Goal: Transaction & Acquisition: Purchase product/service

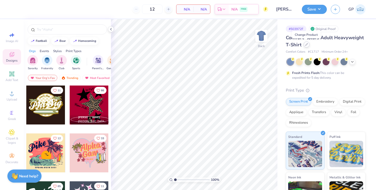
click at [303, 43] on div at bounding box center [306, 45] width 6 height 6
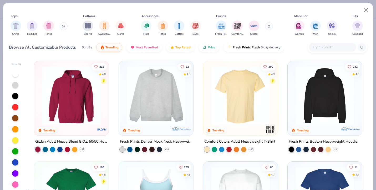
click at [59, 28] on div "Shirts Hoodies Tanks" at bounding box center [39, 27] width 60 height 19
click at [65, 27] on icon at bounding box center [63, 26] width 3 height 3
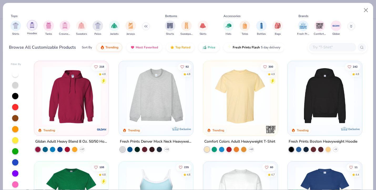
click at [33, 27] on img "filter for Hoodies" at bounding box center [32, 25] width 6 height 6
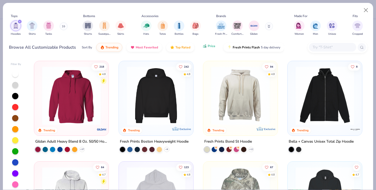
click at [210, 45] on span "Price" at bounding box center [212, 46] width 8 height 4
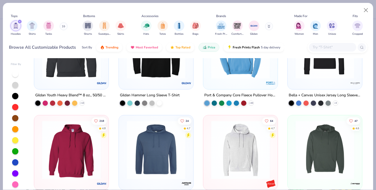
scroll to position [46, 0]
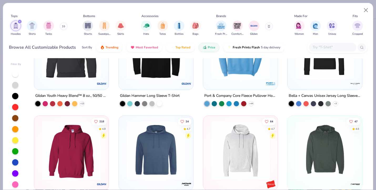
click at [208, 76] on img at bounding box center [177, 49] width 64 height 59
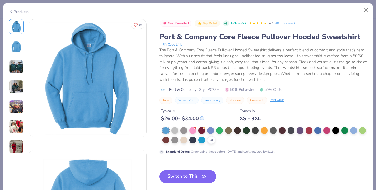
click at [20, 11] on div "Products" at bounding box center [19, 12] width 20 height 6
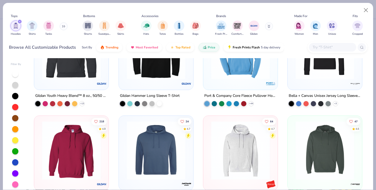
click at [59, 156] on img at bounding box center [71, 150] width 64 height 59
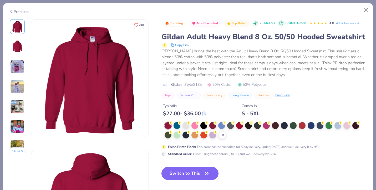
click at [19, 14] on div "Products" at bounding box center [188, 10] width 370 height 14
click at [18, 9] on div "Products" at bounding box center [19, 12] width 20 height 6
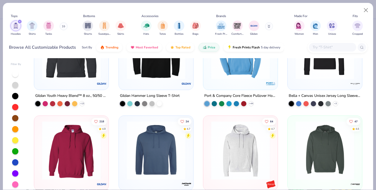
click at [244, 70] on img at bounding box center [240, 49] width 64 height 59
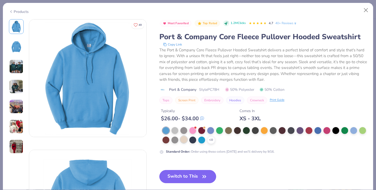
click at [183, 141] on div at bounding box center [183, 139] width 7 height 7
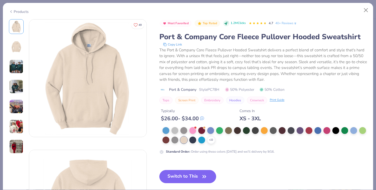
click at [11, 6] on div "Products" at bounding box center [188, 10] width 370 height 14
click at [11, 10] on icon at bounding box center [11, 11] width 4 height 6
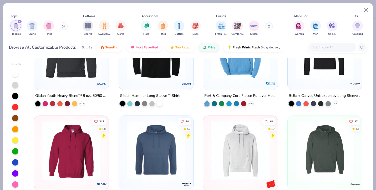
click at [64, 27] on icon at bounding box center [63, 26] width 3 height 3
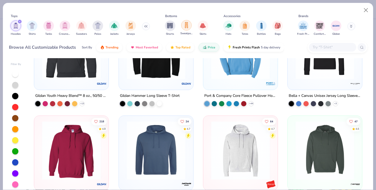
click at [190, 26] on div "filter for Sweatpants" at bounding box center [186, 25] width 11 height 11
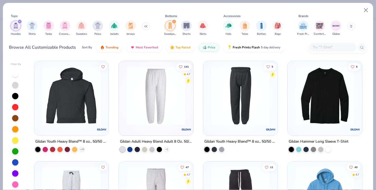
click at [124, 106] on img at bounding box center [92, 95] width 64 height 59
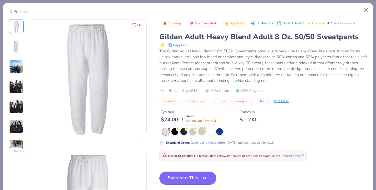
click at [203, 133] on div at bounding box center [201, 130] width 7 height 7
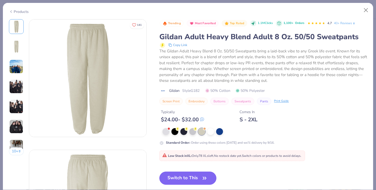
click at [9, 10] on icon at bounding box center [11, 11] width 4 height 6
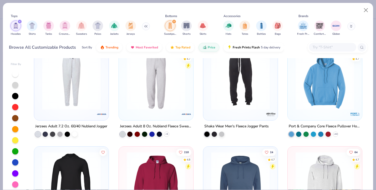
scroll to position [116, 0]
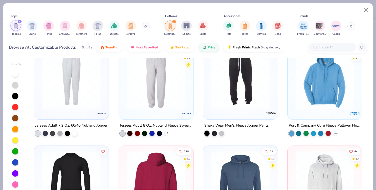
click at [157, 155] on img at bounding box center [156, 180] width 64 height 59
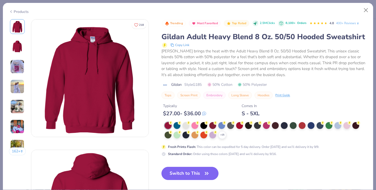
click at [14, 15] on div "Products" at bounding box center [188, 10] width 370 height 14
click at [11, 11] on polyline at bounding box center [11, 12] width 1 height 2
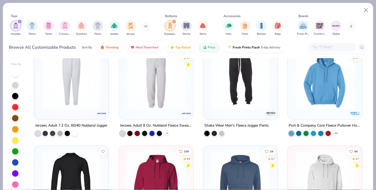
click at [224, 163] on img at bounding box center [240, 180] width 64 height 59
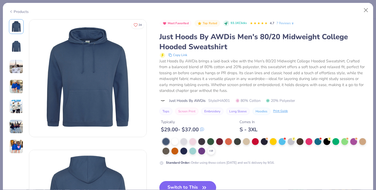
click at [13, 10] on div "Products" at bounding box center [19, 12] width 20 height 6
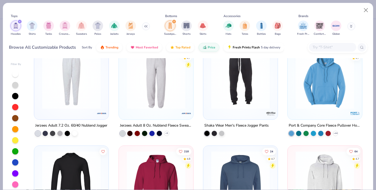
click at [148, 153] on img at bounding box center [156, 180] width 64 height 59
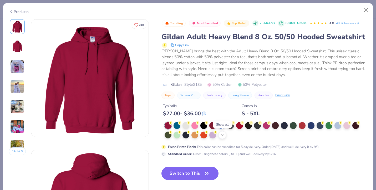
click at [220, 135] on icon at bounding box center [222, 135] width 4 height 4
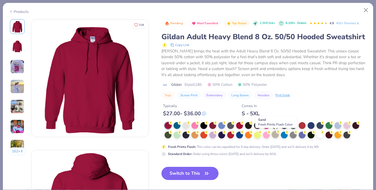
click at [272, 136] on div at bounding box center [275, 134] width 7 height 7
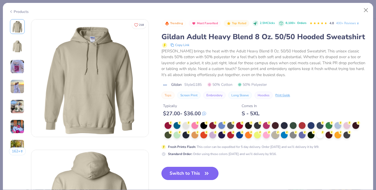
click at [184, 175] on button "Switch to This" at bounding box center [189, 173] width 57 height 13
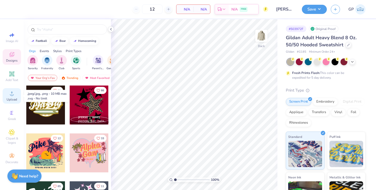
click at [8, 96] on div "Upload" at bounding box center [12, 96] width 18 height 16
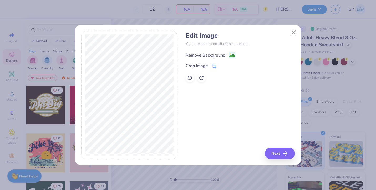
click at [228, 56] on div "Remove Background" at bounding box center [211, 55] width 50 height 7
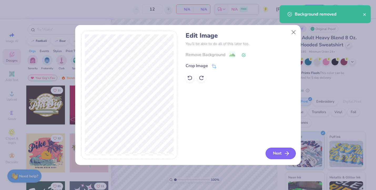
click at [282, 150] on button "Next" at bounding box center [280, 153] width 30 height 12
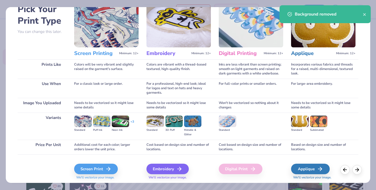
scroll to position [46, 0]
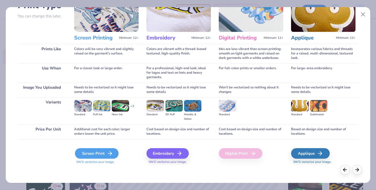
click at [87, 154] on div "Screen Print" at bounding box center [97, 153] width 44 height 11
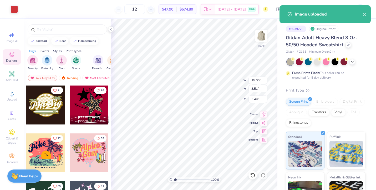
type input "11.25"
type input "2.63"
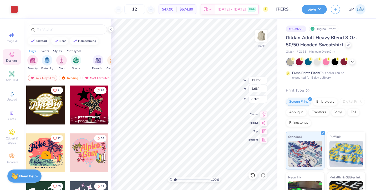
type input "3.00"
click at [352, 61] on polyline at bounding box center [352, 61] width 2 height 1
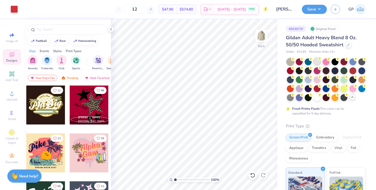
click at [316, 59] on div at bounding box center [316, 61] width 7 height 7
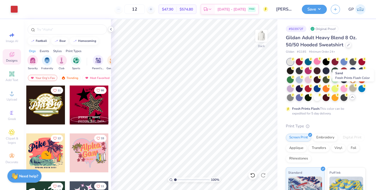
click at [352, 90] on div at bounding box center [352, 88] width 7 height 7
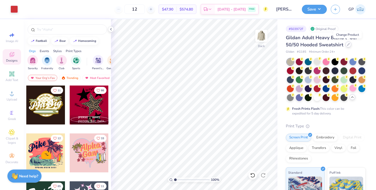
click at [346, 46] on div at bounding box center [348, 45] width 6 height 6
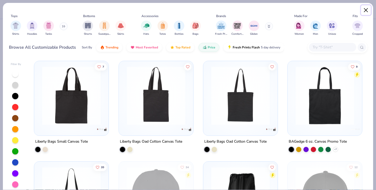
click at [366, 9] on button "Close" at bounding box center [366, 10] width 10 height 10
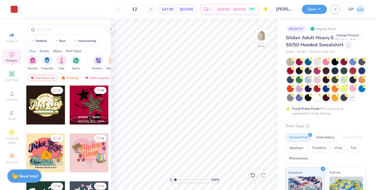
click at [345, 46] on div at bounding box center [348, 45] width 6 height 6
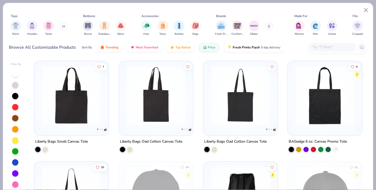
click at [323, 49] on input "text" at bounding box center [332, 47] width 40 height 6
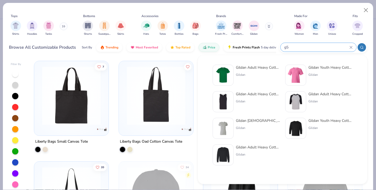
type input "g"
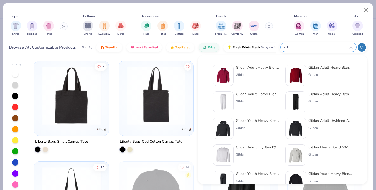
type input "g"
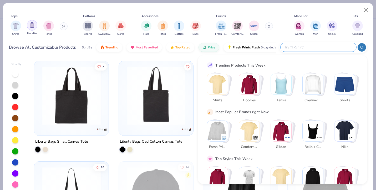
click at [32, 24] on img "filter for Hoodies" at bounding box center [32, 25] width 6 height 6
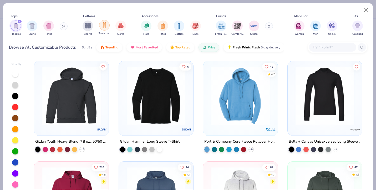
click at [102, 29] on div "filter for Sweatpants" at bounding box center [104, 25] width 11 height 11
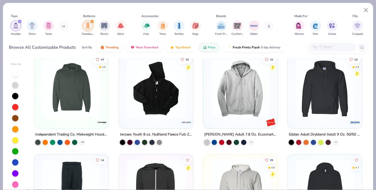
scroll to position [288, 0]
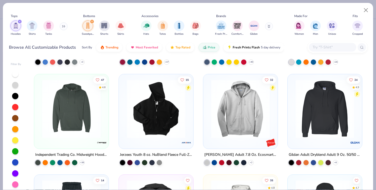
click at [292, 117] on div at bounding box center [324, 107] width 69 height 61
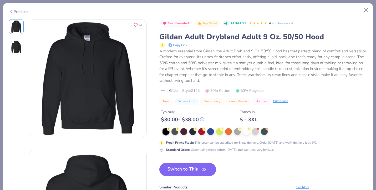
click at [13, 12] on div "Products" at bounding box center [19, 12] width 20 height 6
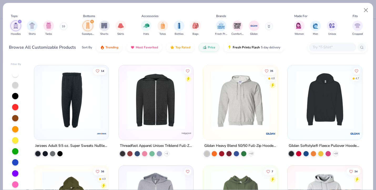
scroll to position [378, 0]
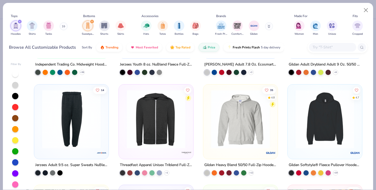
click at [329, 129] on img at bounding box center [325, 119] width 64 height 59
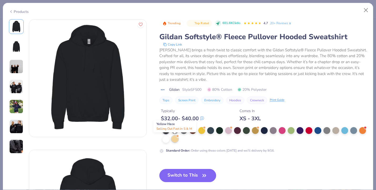
click at [174, 139] on div at bounding box center [174, 138] width 7 height 7
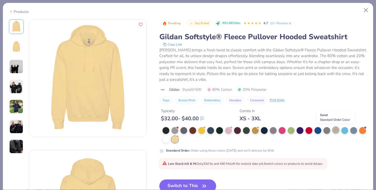
click at [334, 130] on div at bounding box center [335, 129] width 7 height 7
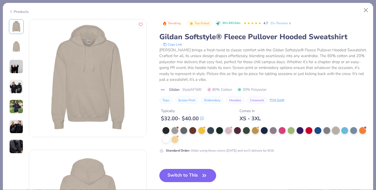
click at [14, 11] on div "Products" at bounding box center [19, 12] width 20 height 6
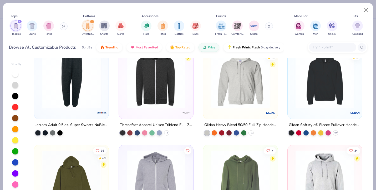
scroll to position [415, 0]
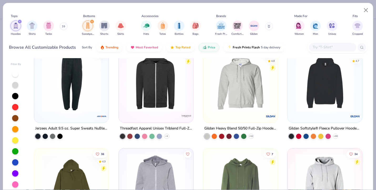
click at [326, 105] on img at bounding box center [325, 82] width 64 height 59
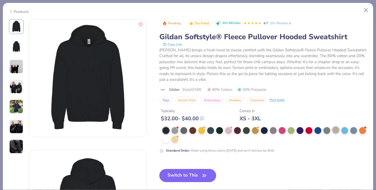
click at [334, 131] on div at bounding box center [335, 129] width 7 height 7
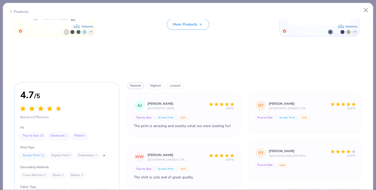
scroll to position [1257, 0]
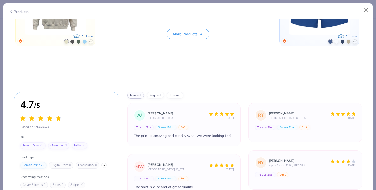
click at [13, 14] on div "Products" at bounding box center [188, 10] width 370 height 14
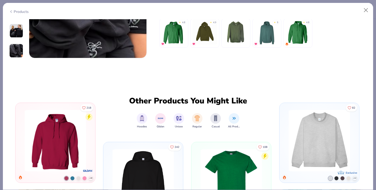
scroll to position [860, 0]
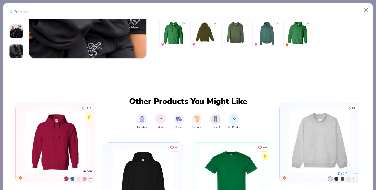
click at [44, 126] on img at bounding box center [55, 140] width 66 height 61
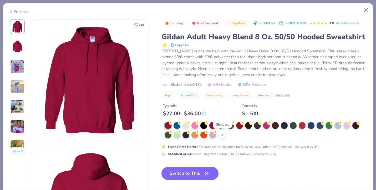
click at [223, 136] on icon at bounding box center [222, 135] width 4 height 4
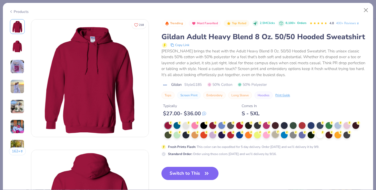
click at [274, 136] on div at bounding box center [275, 134] width 7 height 7
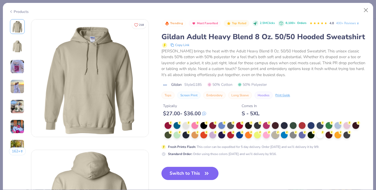
click at [19, 79] on img at bounding box center [17, 86] width 14 height 14
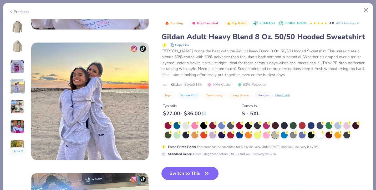
click at [19, 106] on img at bounding box center [17, 106] width 14 height 14
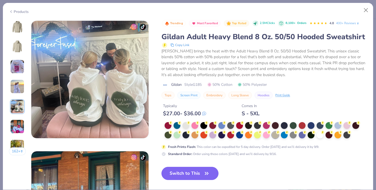
scroll to position [521, 0]
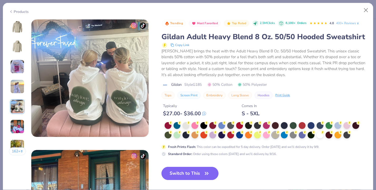
click at [16, 125] on img at bounding box center [17, 126] width 14 height 14
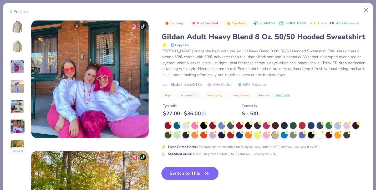
scroll to position [652, 0]
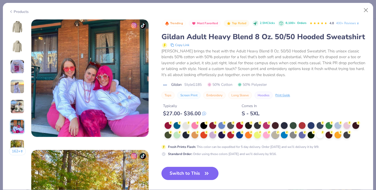
click at [16, 156] on div "162 +" at bounding box center [17, 89] width 17 height 140
click at [17, 147] on button "162 +" at bounding box center [17, 151] width 17 height 8
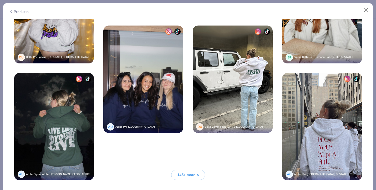
scroll to position [1255, 0]
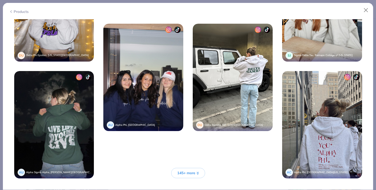
click at [185, 172] on span "145+ more" at bounding box center [186, 173] width 18 height 6
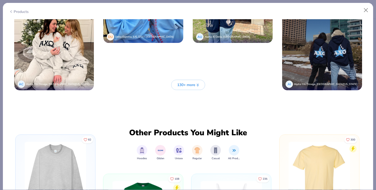
scroll to position [1813, 0]
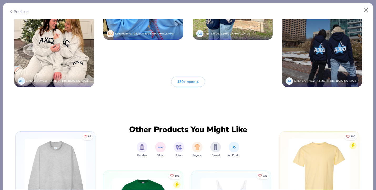
click at [181, 79] on span "130+ more" at bounding box center [186, 82] width 18 height 6
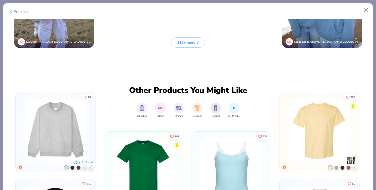
scroll to position [2304, 0]
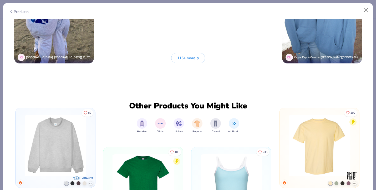
click at [179, 57] on span "115+ more" at bounding box center [186, 58] width 18 height 6
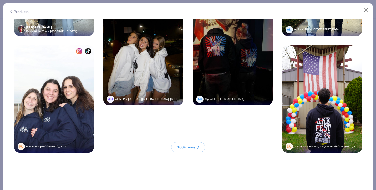
scroll to position [2690, 0]
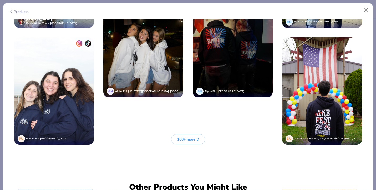
click at [187, 139] on span "100+ more" at bounding box center [186, 139] width 18 height 6
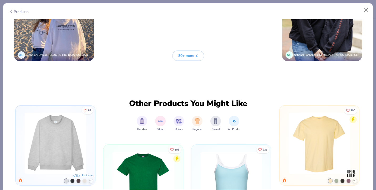
scroll to position [3251, 0]
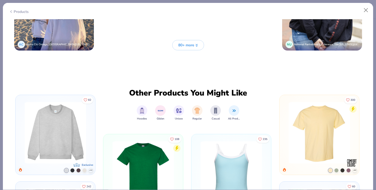
click at [189, 43] on span "80+ more" at bounding box center [186, 45] width 16 height 6
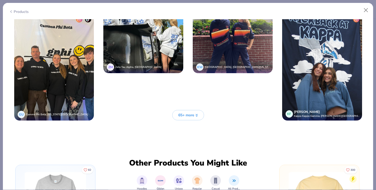
scroll to position [3653, 0]
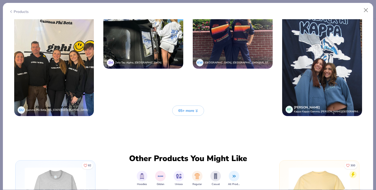
click at [191, 109] on span "65+ more" at bounding box center [186, 111] width 16 height 6
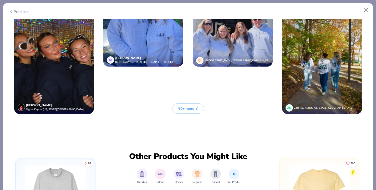
scroll to position [4125, 0]
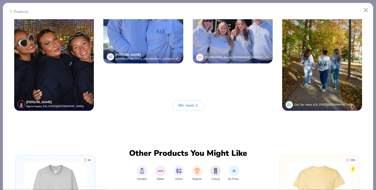
click at [181, 102] on span "50+ more" at bounding box center [186, 105] width 16 height 6
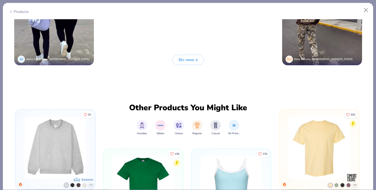
scroll to position [4640, 0]
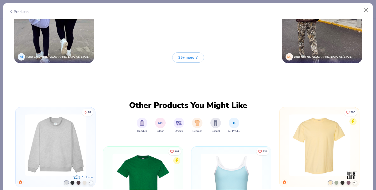
click at [182, 54] on button "35+ more" at bounding box center [188, 57] width 32 height 10
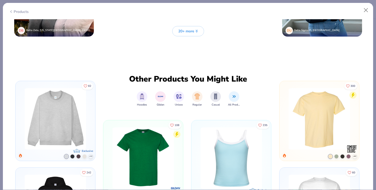
scroll to position [5131, 0]
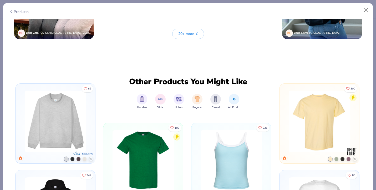
click at [188, 32] on span "20+ more" at bounding box center [186, 34] width 16 height 6
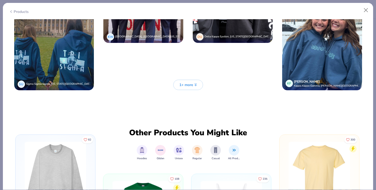
scroll to position [5584, 0]
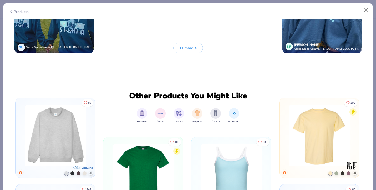
click at [183, 47] on span "1+ more" at bounding box center [186, 48] width 14 height 6
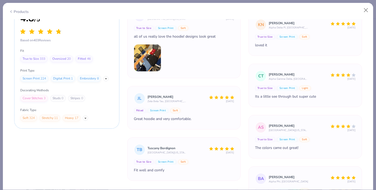
scroll to position [1824, 0]
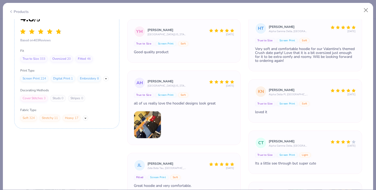
click at [156, 125] on img at bounding box center [147, 124] width 27 height 27
click at [144, 124] on img at bounding box center [147, 124] width 27 height 27
click at [158, 124] on img at bounding box center [147, 124] width 27 height 27
click at [146, 124] on img at bounding box center [147, 124] width 27 height 27
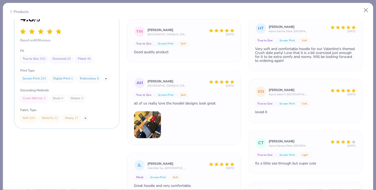
click at [146, 124] on img at bounding box center [147, 124] width 27 height 27
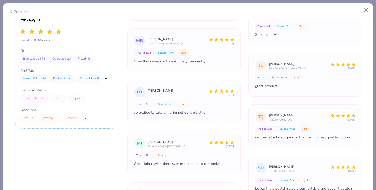
scroll to position [9107, 0]
